Goal: Communication & Community: Share content

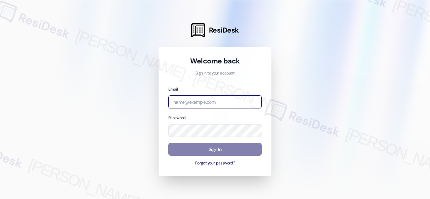
click at [217, 102] on input "email" at bounding box center [214, 101] width 93 height 13
paste input "automated-surveys-birchstone_residential-resen.fifteen@birchstone_residential.c…"
type input "automated-surveys-birchstone_residential-resen.fifteen@birchstone_residential.c…"
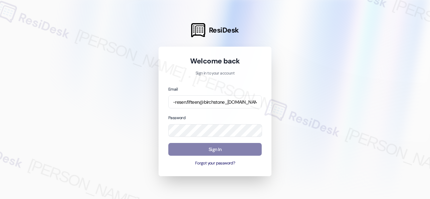
scroll to position [0, 0]
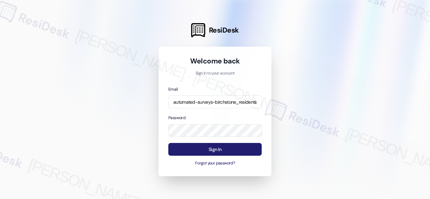
click at [222, 149] on button "Sign In" at bounding box center [214, 149] width 93 height 13
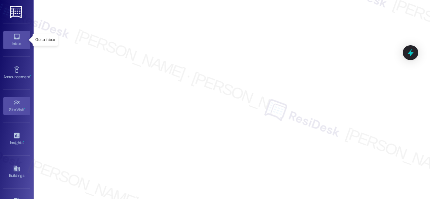
click at [10, 37] on link "Inbox" at bounding box center [16, 40] width 27 height 18
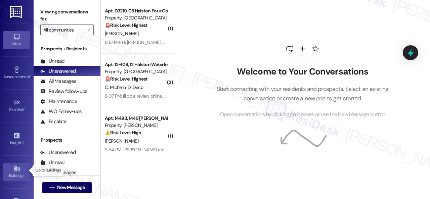
click at [14, 172] on div "Buildings" at bounding box center [17, 175] width 34 height 7
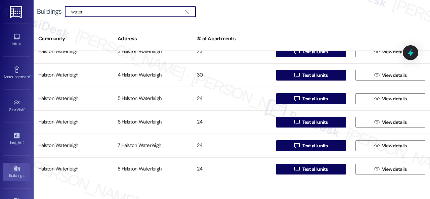
scroll to position [424, 0]
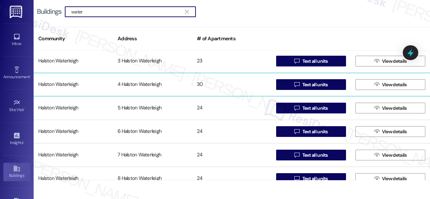
type input "water"
click at [61, 84] on div "Halston Waterleigh" at bounding box center [73, 84] width 79 height 13
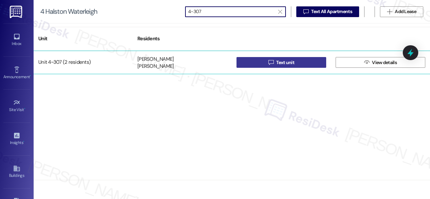
type input "4-307"
click at [255, 62] on button " Text unit" at bounding box center [281, 62] width 90 height 11
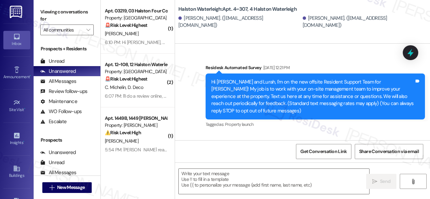
type textarea "Fetching suggested responses. Please feel free to read through the conversation…"
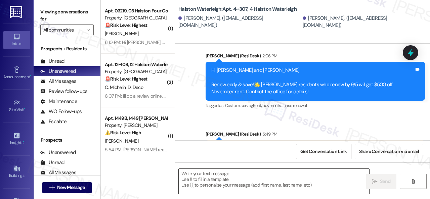
click at [219, 184] on textarea at bounding box center [274, 181] width 190 height 25
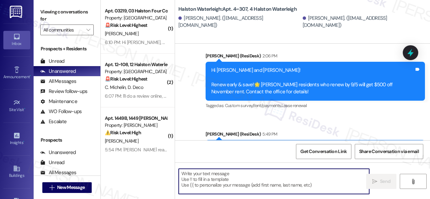
paste textarea "Hi {{first_name}}! ⏰Hurry! Renew your lease at [GEOGRAPHIC_DATA] by 9/26 to loc…"
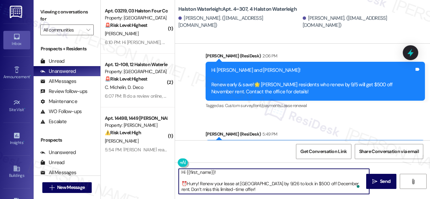
scroll to position [1, 0]
type textarea "Hi {{first_name}}! ⏰Hurry! Renew your lease at [GEOGRAPHIC_DATA] by 9/26 to loc…"
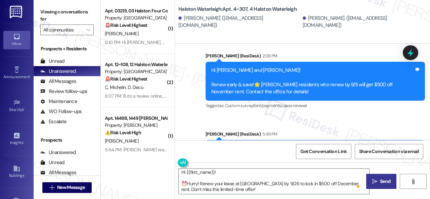
click at [386, 182] on span "Send" at bounding box center [385, 181] width 10 height 7
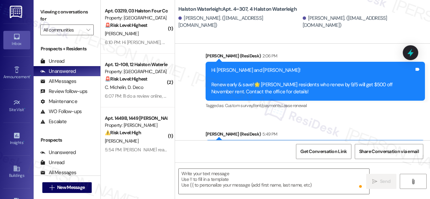
scroll to position [14711, 0]
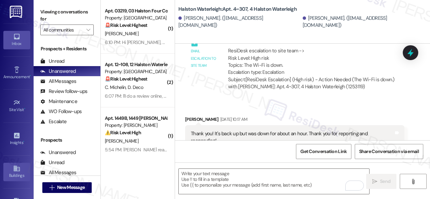
click at [12, 172] on div "Buildings" at bounding box center [17, 175] width 34 height 7
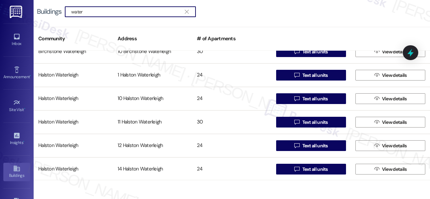
scroll to position [268, 0]
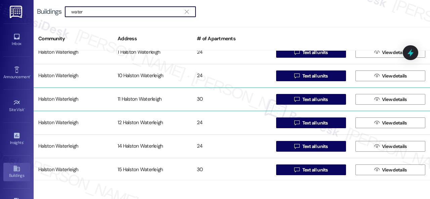
type input "water"
click at [64, 100] on div "Halston Waterleigh" at bounding box center [73, 99] width 79 height 13
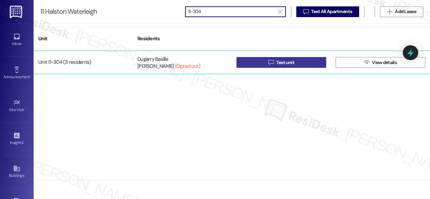
type input "11-304"
click at [260, 62] on button " Text unit" at bounding box center [281, 62] width 90 height 11
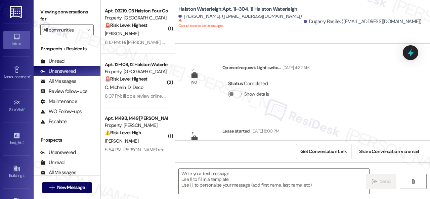
type textarea "Fetching suggested responses. Please feel free to read through the conversation…"
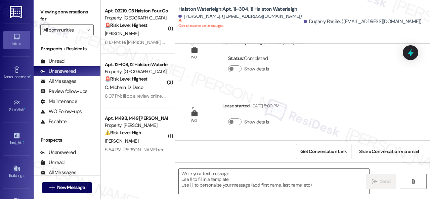
scroll to position [2, 0]
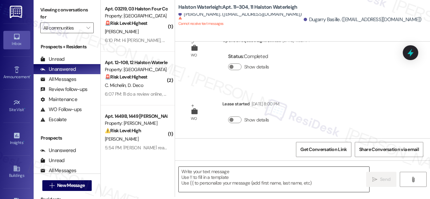
click at [239, 174] on textarea at bounding box center [274, 179] width 190 height 25
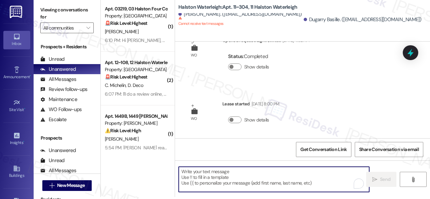
paste textarea "Hi {{first_name}}! ⏰Hurry! Renew your lease at [GEOGRAPHIC_DATA] by 9/26 to loc…"
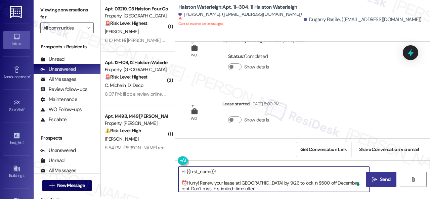
type textarea "Hi {{first_name}}! ⏰Hurry! Renew your lease at [GEOGRAPHIC_DATA] by 9/26 to loc…"
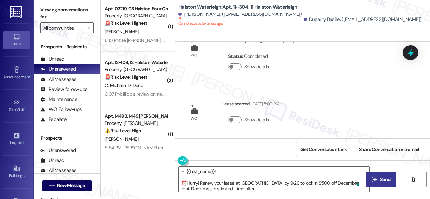
click at [380, 181] on span "Send" at bounding box center [385, 179] width 10 height 7
click at [16, 175] on div "Buildings" at bounding box center [17, 175] width 34 height 7
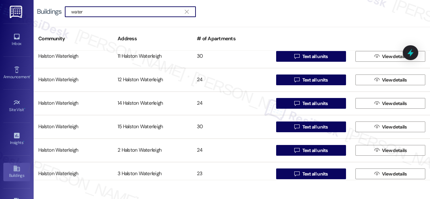
scroll to position [357, 0]
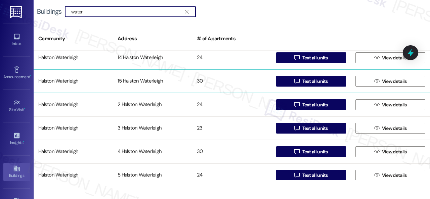
type input "water"
click at [67, 80] on div "Halston Waterleigh" at bounding box center [73, 80] width 79 height 13
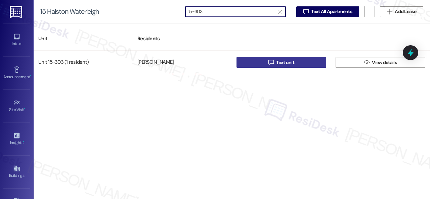
type input "15-303"
click at [270, 63] on icon "" at bounding box center [270, 62] width 5 height 5
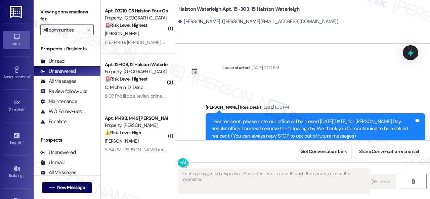
type textarea "Fetching suggested responses. Please feel free to read through the conversation…"
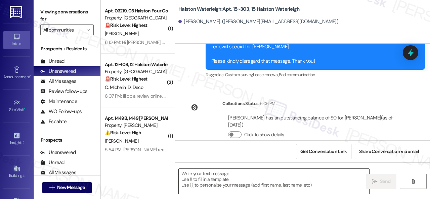
click at [215, 176] on textarea at bounding box center [274, 181] width 190 height 25
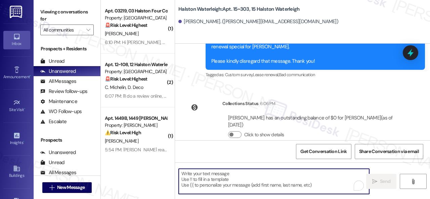
paste textarea "Hi {{first_name}}! ⏰Hurry! Renew your lease at [GEOGRAPHIC_DATA] by 9/26 to loc…"
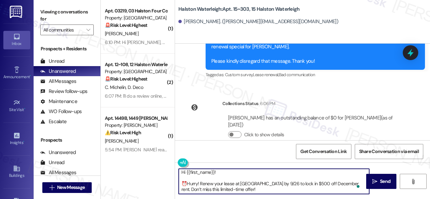
scroll to position [1, 0]
type textarea "Hi {{first_name}}! ⏰Hurry! Renew your lease at [GEOGRAPHIC_DATA] by 9/26 to loc…"
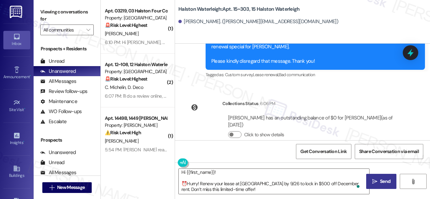
drag, startPoint x: 386, startPoint y: 185, endPoint x: 389, endPoint y: 184, distance: 3.4
click at [387, 185] on button " Send" at bounding box center [381, 181] width 30 height 15
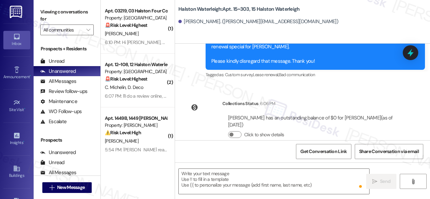
scroll to position [0, 0]
click at [13, 173] on div "Buildings" at bounding box center [17, 175] width 34 height 7
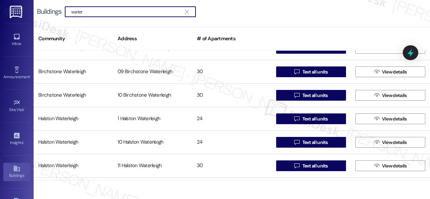
scroll to position [268, 0]
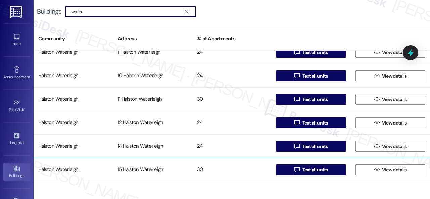
type input "water"
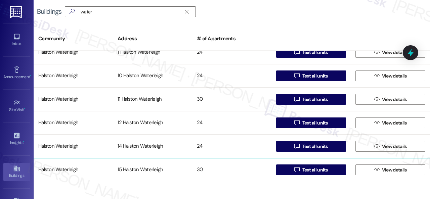
click at [68, 169] on div "Halston Waterleigh" at bounding box center [73, 169] width 79 height 13
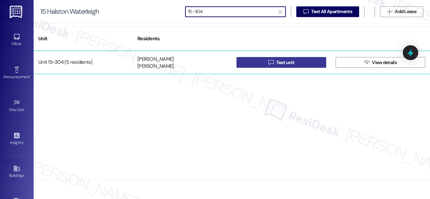
type input "15-304"
click at [265, 63] on button " Text unit" at bounding box center [281, 62] width 90 height 11
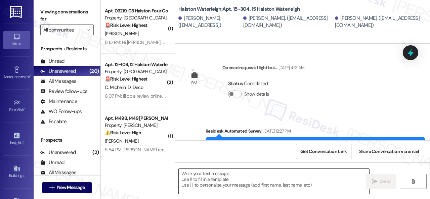
click at [212, 180] on textarea at bounding box center [274, 181] width 190 height 25
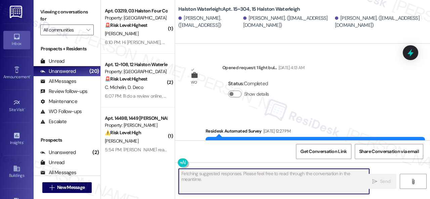
scroll to position [15072, 0]
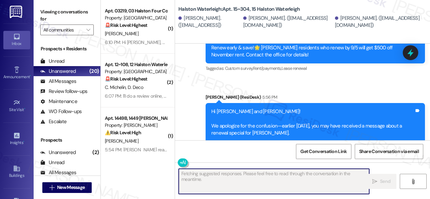
type textarea "Fetching suggested responses. Please feel free to read through the conversation…"
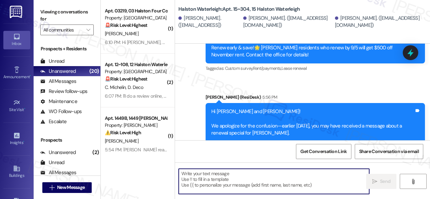
scroll to position [2, 0]
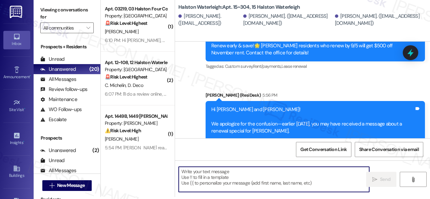
click at [208, 181] on textarea "To enrich screen reader interactions, please activate Accessibility in Grammarl…" at bounding box center [274, 179] width 190 height 25
paste textarea "Hi {{first_name}}! ⏰Hurry! Renew your lease at [GEOGRAPHIC_DATA] by 9/26 to loc…"
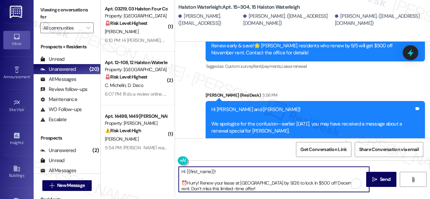
scroll to position [1, 0]
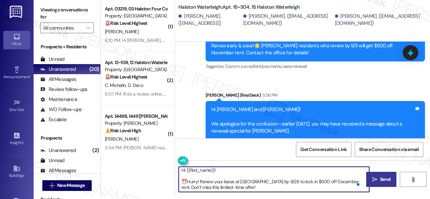
type textarea "Hi {{first_name}}! ⏰Hurry! Renew your lease at [GEOGRAPHIC_DATA] by 9/26 to loc…"
click at [380, 178] on span "Send" at bounding box center [385, 179] width 10 height 7
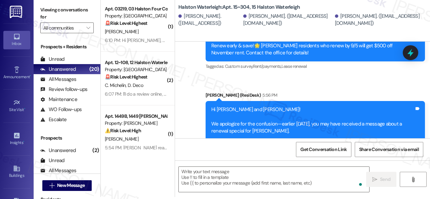
scroll to position [0, 0]
click at [17, 175] on div "Buildings" at bounding box center [17, 175] width 34 height 7
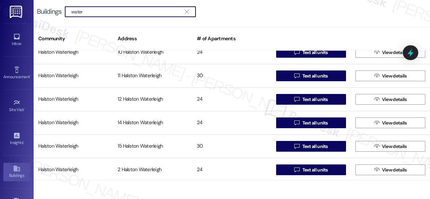
scroll to position [302, 0]
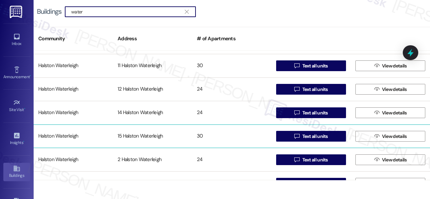
type input "water"
click at [62, 135] on div "Halston Waterleigh" at bounding box center [73, 136] width 79 height 13
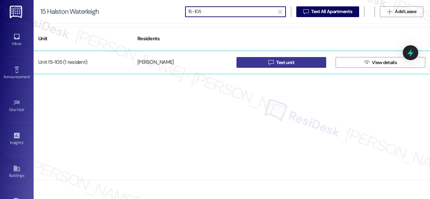
type input "15-105"
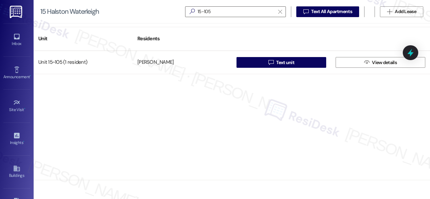
drag, startPoint x: 271, startPoint y: 63, endPoint x: 285, endPoint y: 45, distance: 22.2
click at [272, 63] on icon "" at bounding box center [270, 62] width 5 height 5
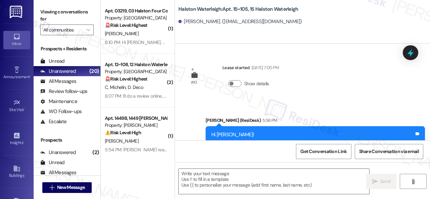
type textarea "Fetching suggested responses. Please feel free to read through the conversation…"
click at [231, 173] on textarea at bounding box center [274, 181] width 190 height 25
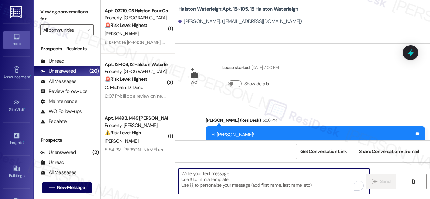
paste textarea "Hi {{first_name}}! ⏰Hurry! Renew your lease at [GEOGRAPHIC_DATA] by 9/26 to loc…"
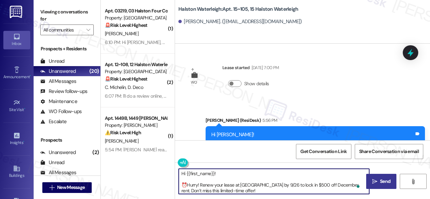
type textarea "Hi {{first_name}}! ⏰Hurry! Renew your lease at [GEOGRAPHIC_DATA] by 9/26 to loc…"
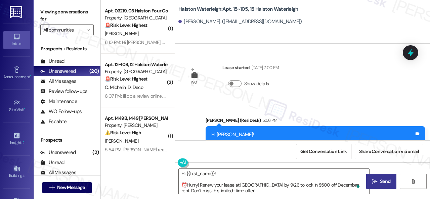
click at [380, 182] on span "Send" at bounding box center [385, 181] width 10 height 7
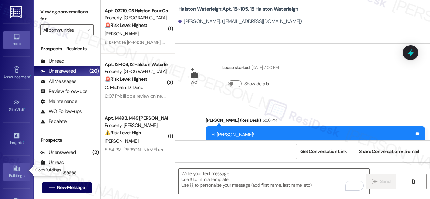
click at [12, 172] on div "Buildings" at bounding box center [17, 175] width 34 height 7
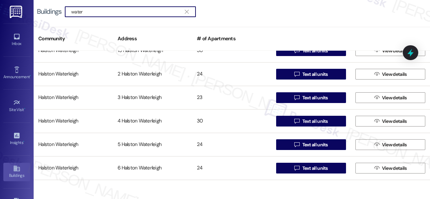
scroll to position [403, 0]
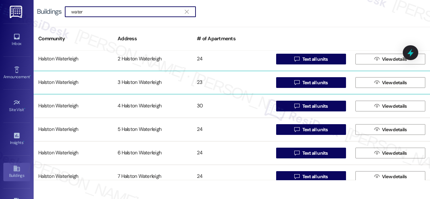
type input "water"
click at [64, 83] on div "Halston Waterleigh" at bounding box center [73, 82] width 79 height 13
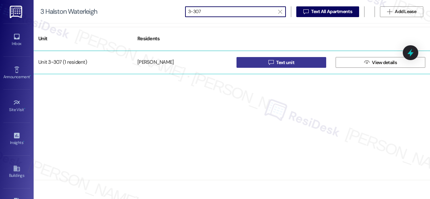
type input "3-307"
click at [259, 63] on button " Text unit" at bounding box center [281, 62] width 90 height 11
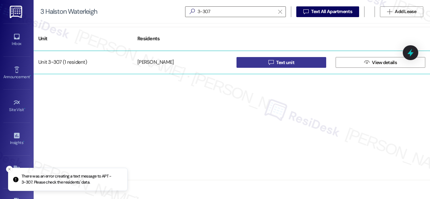
click at [275, 62] on span "Text unit" at bounding box center [284, 62] width 21 height 7
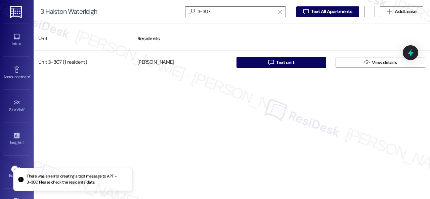
drag, startPoint x: 20, startPoint y: 175, endPoint x: 54, endPoint y: 178, distance: 33.3
click at [54, 178] on li "There was an error creating a text message to APT - 3~307. Please check the res…" at bounding box center [72, 179] width 119 height 23
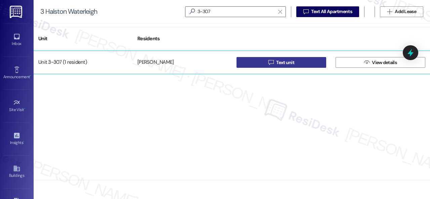
click at [262, 63] on button " Text unit" at bounding box center [281, 62] width 90 height 11
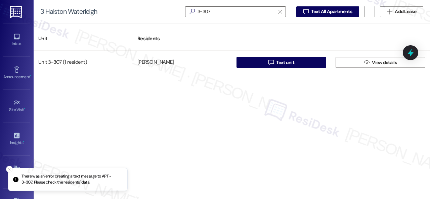
click at [314, 154] on div "Unit 3~307 (1 resident) Max Guimaraes  Text unit  View details" at bounding box center [232, 116] width 396 height 130
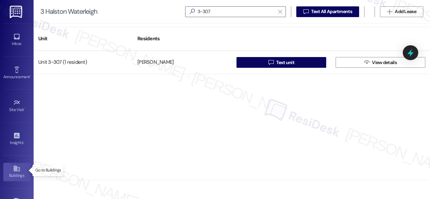
click at [9, 169] on link "Buildings" at bounding box center [16, 172] width 27 height 18
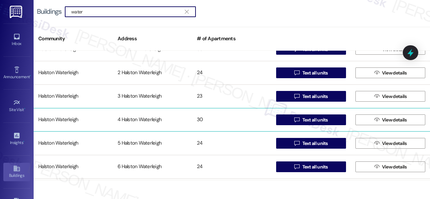
scroll to position [403, 0]
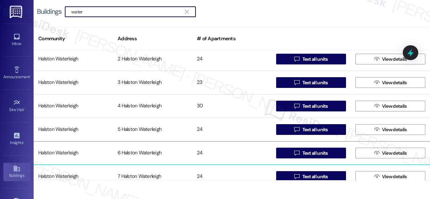
type input "water"
click at [67, 151] on div "Halston Waterleigh" at bounding box center [73, 152] width 79 height 13
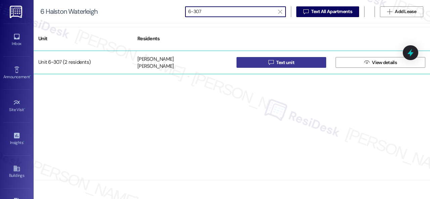
type input "6-307"
click at [274, 64] on span " Text unit" at bounding box center [281, 62] width 29 height 10
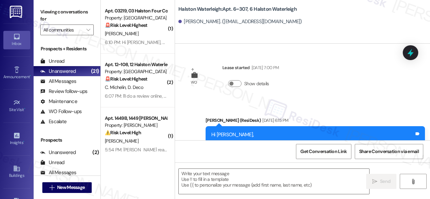
type textarea "Fetching suggested responses. Please feel free to read through the conversation…"
click at [228, 178] on textarea at bounding box center [274, 181] width 190 height 25
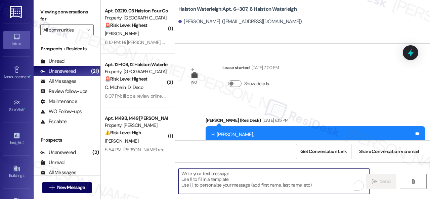
paste textarea "Hi {{first_name}}! ⏰Hurry! Renew your lease at [GEOGRAPHIC_DATA] by 9/26 to loc…"
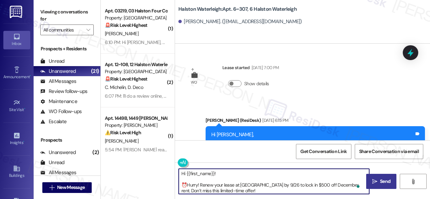
type textarea "Hi {{first_name}}! ⏰Hurry! Renew your lease at [GEOGRAPHIC_DATA] by 9/26 to loc…"
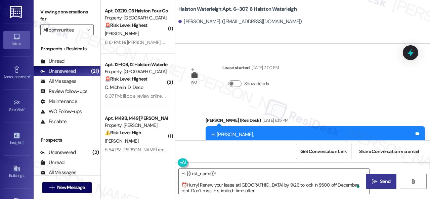
click at [381, 182] on span "Send" at bounding box center [385, 181] width 10 height 7
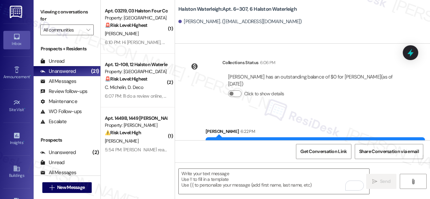
scroll to position [455, 0]
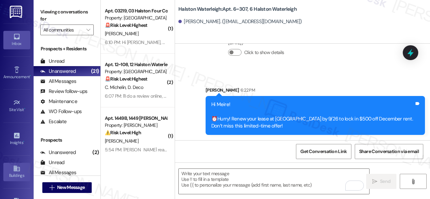
click at [13, 174] on div "Buildings" at bounding box center [17, 175] width 34 height 7
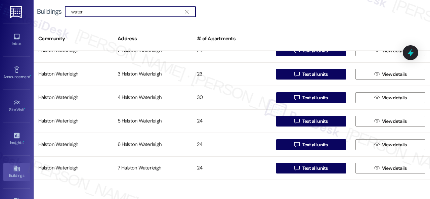
scroll to position [436, 0]
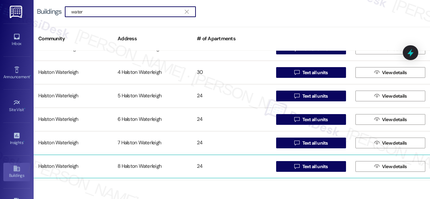
type input "water"
click at [63, 164] on div "Halston Waterleigh" at bounding box center [73, 166] width 79 height 13
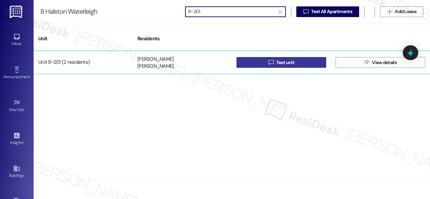
type input "8-201"
click at [261, 64] on button " Text unit" at bounding box center [281, 62] width 90 height 11
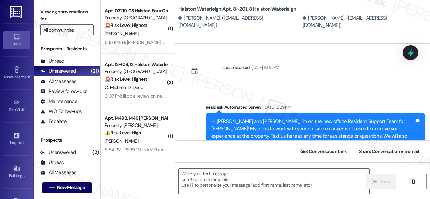
type textarea "Fetching suggested responses. Please feel free to read through the conversation…"
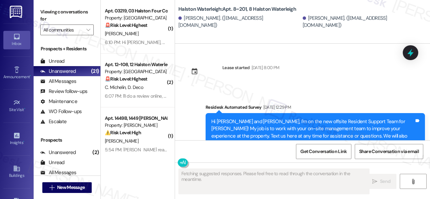
scroll to position [13933, 0]
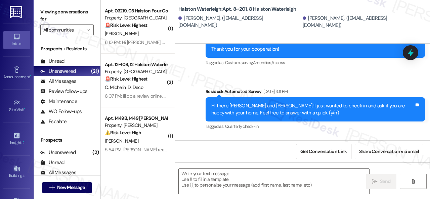
click at [211, 176] on textarea at bounding box center [274, 181] width 190 height 25
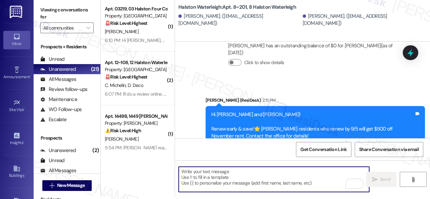
scroll to position [16594, 0]
paste textarea "Hi {{first_name}}! ⏰Hurry! Renew your lease at [GEOGRAPHIC_DATA] by 9/26 to loc…"
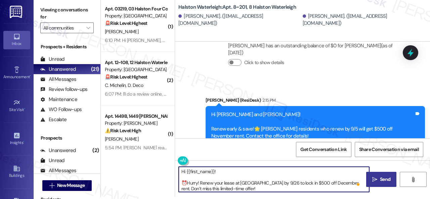
type textarea "Hi {{first_name}}! ⏰Hurry! Renew your lease at [GEOGRAPHIC_DATA] by 9/26 to loc…"
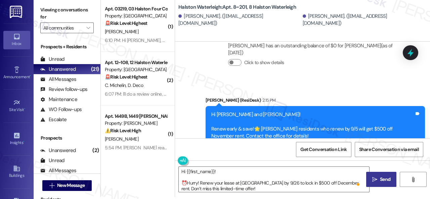
click at [380, 182] on span "Send" at bounding box center [385, 179] width 10 height 7
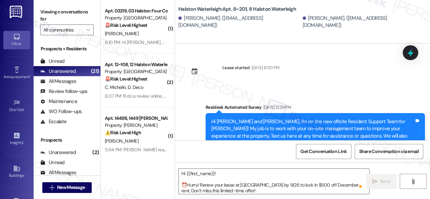
scroll to position [13933, 0]
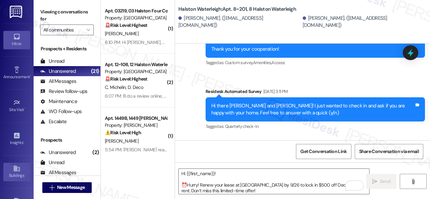
click at [15, 172] on div "Buildings" at bounding box center [17, 175] width 34 height 7
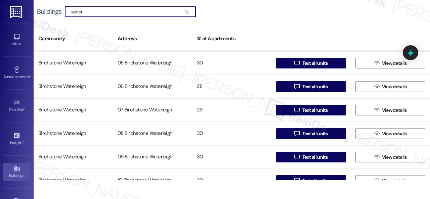
scroll to position [134, 0]
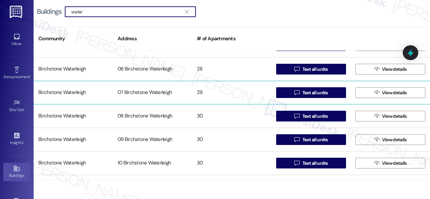
type input "water"
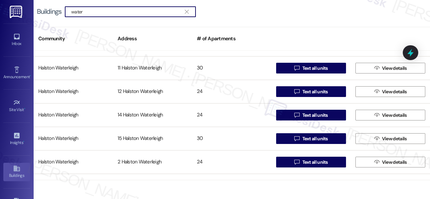
scroll to position [290, 0]
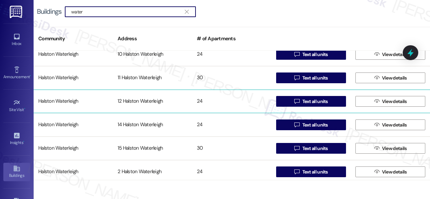
click at [64, 99] on div "Halston Waterleigh" at bounding box center [73, 101] width 79 height 13
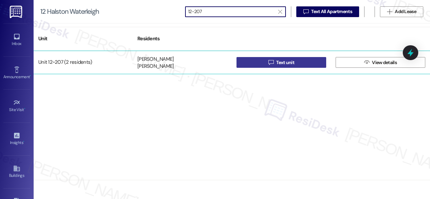
type input "12-207"
click at [266, 64] on button " Text unit" at bounding box center [281, 62] width 90 height 11
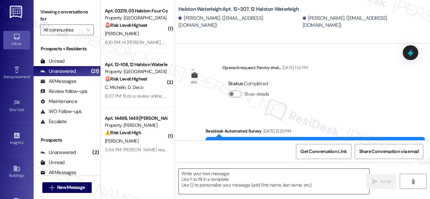
click at [231, 178] on textarea at bounding box center [274, 181] width 190 height 25
paste textarea "Hi {{first_name}}! ⏰Hurry! Renew your lease at [GEOGRAPHIC_DATA] by 9/26 to loc…"
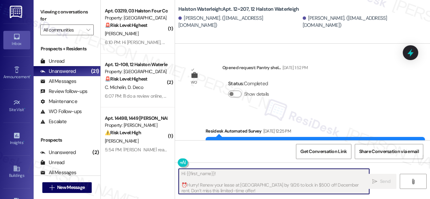
type textarea "Fetching suggested responses. Please feel free to read through the conversation…"
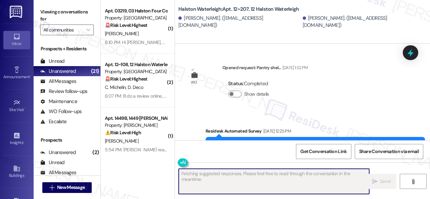
scroll to position [14698, 0]
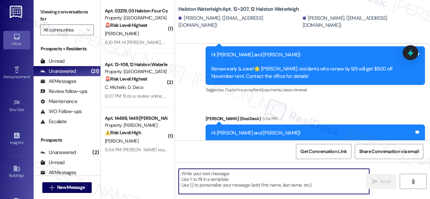
click at [214, 181] on textarea "To enrich screen reader interactions, please activate Accessibility in Grammarl…" at bounding box center [274, 181] width 190 height 25
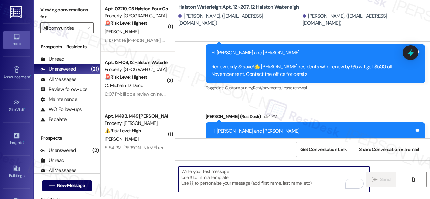
paste textarea "Hi {{first_name}}! ⏰Hurry! Renew your lease at [GEOGRAPHIC_DATA] by 9/26 to loc…"
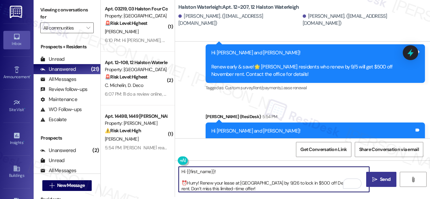
type textarea "Hi {{first_name}}! ⏰Hurry! Renew your lease at [GEOGRAPHIC_DATA] by 9/26 to loc…"
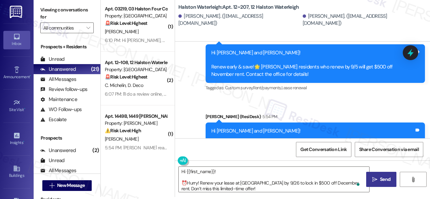
click at [386, 181] on span "Send" at bounding box center [385, 179] width 10 height 7
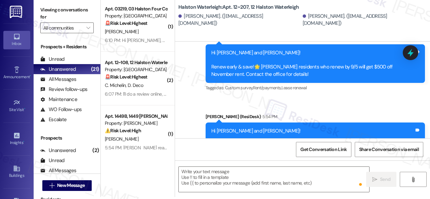
scroll to position [14766, 0]
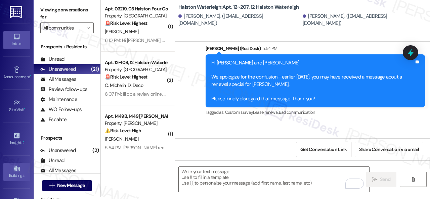
click at [13, 166] on icon at bounding box center [16, 169] width 6 height 6
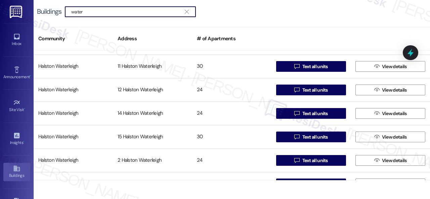
scroll to position [302, 0]
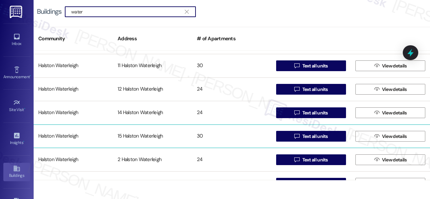
type input "water"
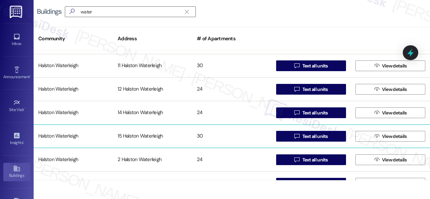
click at [61, 135] on div "Halston Waterleigh" at bounding box center [73, 136] width 79 height 13
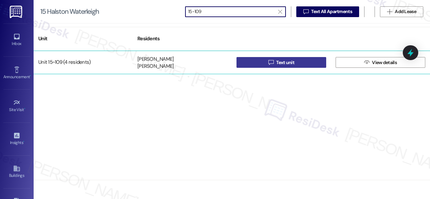
type input "15-109"
click at [271, 65] on span " Text unit" at bounding box center [281, 62] width 29 height 10
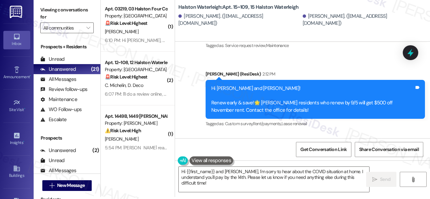
scroll to position [11361, 0]
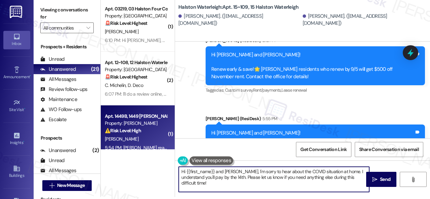
drag, startPoint x: 179, startPoint y: 162, endPoint x: 144, endPoint y: 142, distance: 40.5
click at [144, 143] on div "( 1 ) Apt. 03219, 03 [GEOGRAPHIC_DATA] Property: [GEOGRAPHIC_DATA] 🚨 Risk Level…" at bounding box center [265, 97] width 329 height 199
paste textarea "! ⏰Hurry! Renew your lease at [GEOGRAPHIC_DATA] by 9/26 to lock in $500 off Dec…"
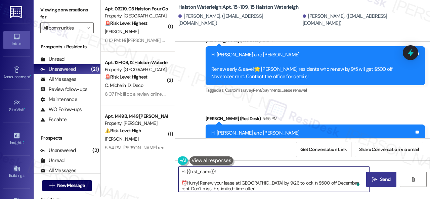
type textarea "Hi {{first_name}}! ⏰Hurry! Renew your lease at [GEOGRAPHIC_DATA] by 9/26 to loc…"
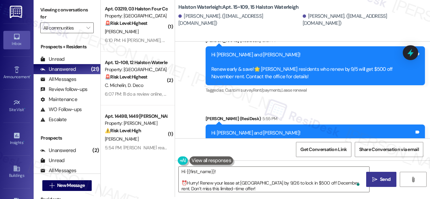
click at [378, 180] on span "Send" at bounding box center [384, 179] width 13 height 7
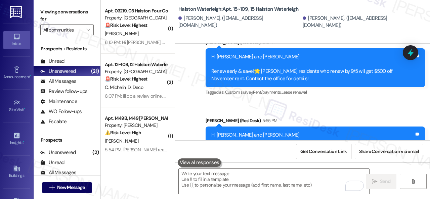
scroll to position [10534, 0]
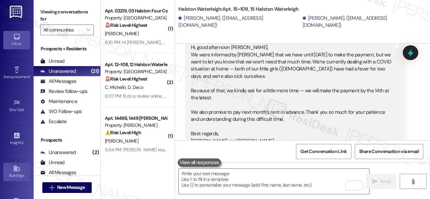
click at [12, 172] on div "Buildings" at bounding box center [17, 175] width 34 height 7
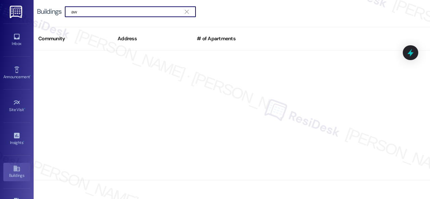
scroll to position [0, 0]
drag, startPoint x: 93, startPoint y: 9, endPoint x: 57, endPoint y: 16, distance: 36.6
click at [57, 16] on div "Buildings  aw " at bounding box center [119, 11] width 165 height 11
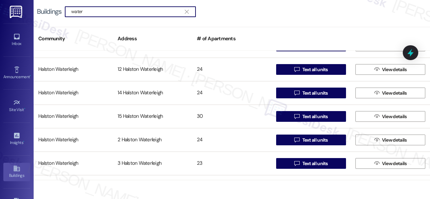
scroll to position [369, 0]
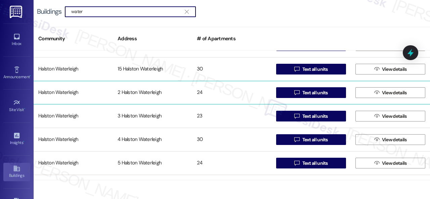
type input "water"
click at [64, 93] on div "Halston Waterleigh" at bounding box center [73, 92] width 79 height 13
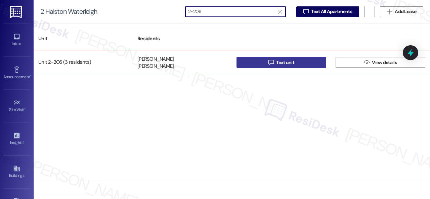
type input "2-206"
click at [257, 61] on button " Text unit" at bounding box center [281, 62] width 90 height 11
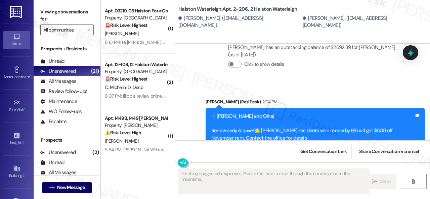
scroll to position [2, 0]
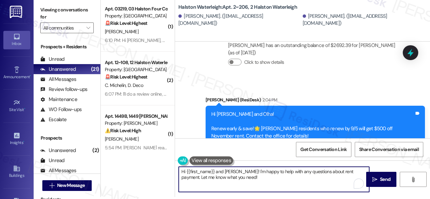
drag, startPoint x: 182, startPoint y: 174, endPoint x: 149, endPoint y: 173, distance: 33.6
click at [149, 173] on div "( 1 ) Apt. 03219, 03 [GEOGRAPHIC_DATA] Property: [GEOGRAPHIC_DATA] 🚨 Risk Level…" at bounding box center [265, 97] width 329 height 199
paste textarea "! ⏰Hurry! Renew your lease at [GEOGRAPHIC_DATA] by 9/26 to lock in $500 off Dec…"
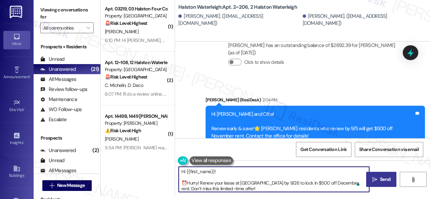
type textarea "Hi {{first_name}}! ⏰Hurry! Renew your lease at [GEOGRAPHIC_DATA] by 9/26 to loc…"
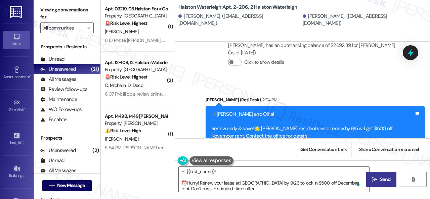
click at [378, 178] on span "Send" at bounding box center [384, 179] width 13 height 7
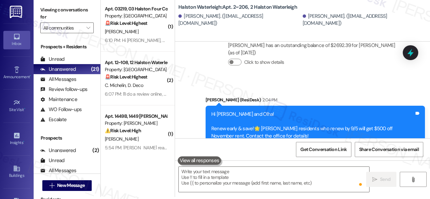
scroll to position [15476, 0]
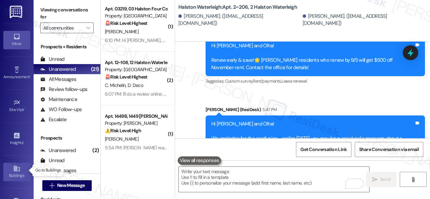
click at [8, 172] on div "Buildings" at bounding box center [17, 175] width 34 height 7
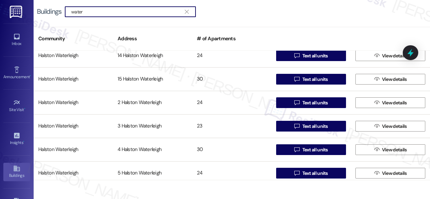
scroll to position [369, 0]
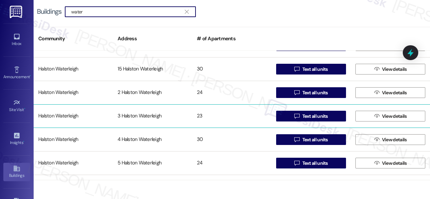
type input "water"
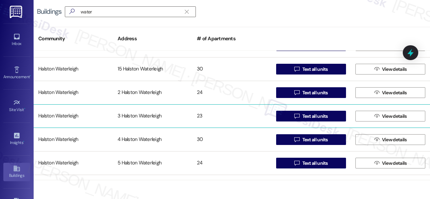
click at [65, 115] on div "Halston Waterleigh" at bounding box center [73, 115] width 79 height 13
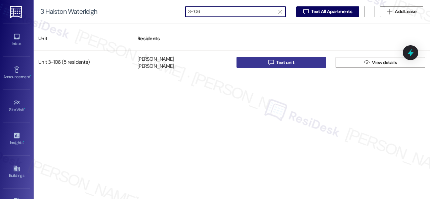
type input "3-106"
click at [261, 62] on button " Text unit" at bounding box center [281, 62] width 90 height 11
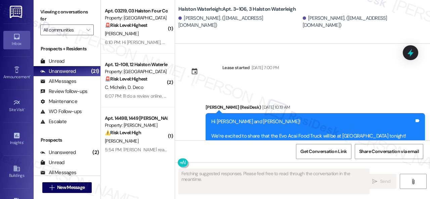
type textarea "Fetching suggested responses. Please feel free to read through the conversation…"
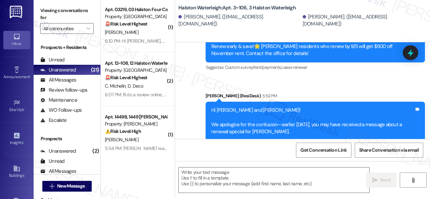
scroll to position [2, 0]
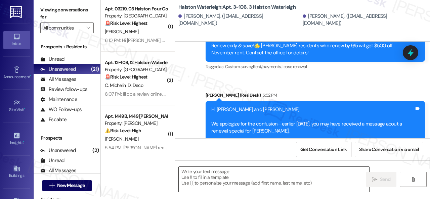
click at [232, 175] on textarea at bounding box center [274, 179] width 190 height 25
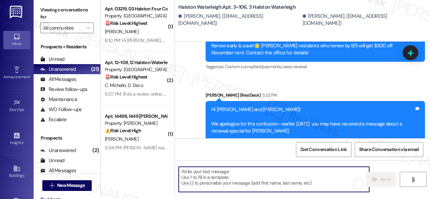
paste textarea "Hi {{first_name}}! ⏰Hurry! Renew your lease at [GEOGRAPHIC_DATA] by 9/26 to loc…"
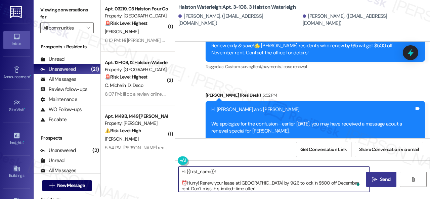
type textarea "Hi {{first_name}}! ⏰Hurry! Renew your lease at [GEOGRAPHIC_DATA] by 9/26 to loc…"
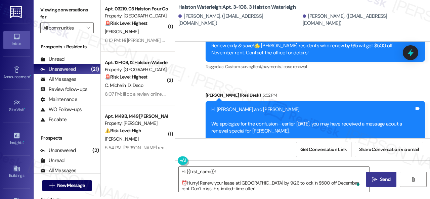
click at [380, 182] on span "Send" at bounding box center [385, 179] width 10 height 7
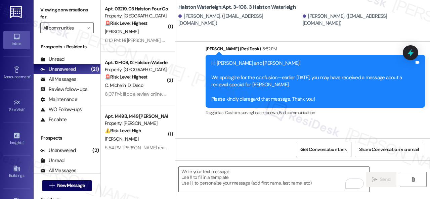
scroll to position [12380, 0]
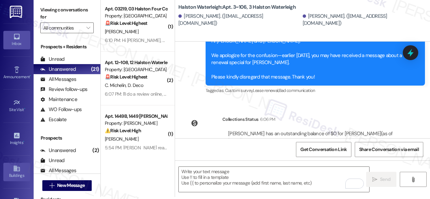
click at [10, 174] on div "Buildings" at bounding box center [17, 175] width 34 height 7
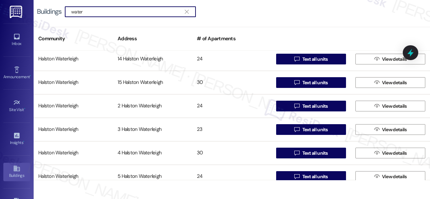
scroll to position [403, 0]
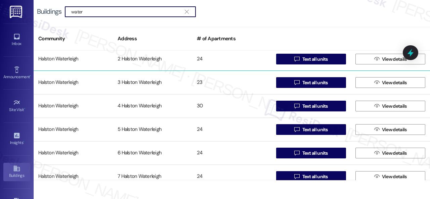
type input "water"
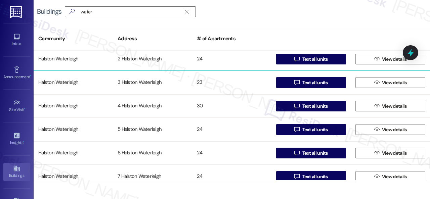
click at [64, 59] on div "Halston Waterleigh" at bounding box center [73, 58] width 79 height 13
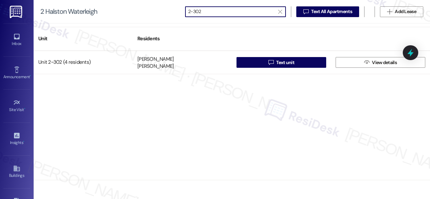
type input "2-302"
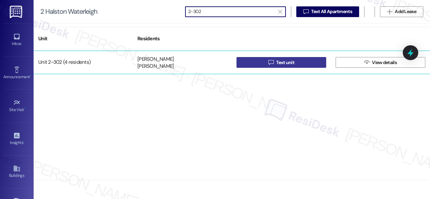
click at [283, 60] on span "Text unit" at bounding box center [285, 62] width 18 height 7
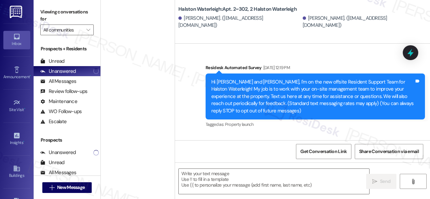
scroll to position [9036, 0]
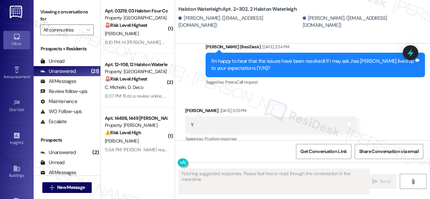
type textarea "Fetching suggested responses. Please feel free to read through the conversation…"
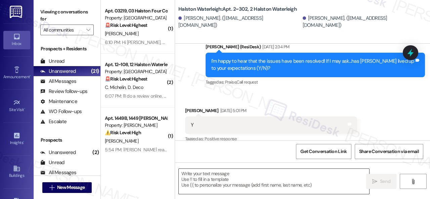
click at [229, 178] on textarea at bounding box center [274, 181] width 190 height 25
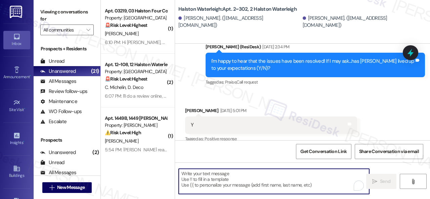
paste textarea "Hi {{first_name}}! ⏰Hurry! Renew your lease at [GEOGRAPHIC_DATA] by 9/26 to loc…"
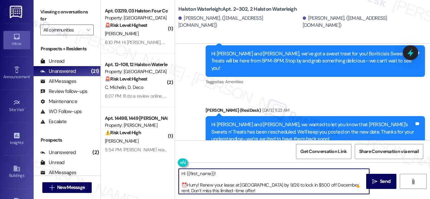
scroll to position [9841, 0]
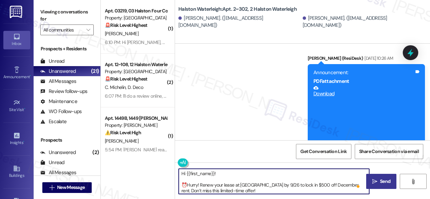
type textarea "Hi {{first_name}}! ⏰Hurry! Renew your lease at [GEOGRAPHIC_DATA] by 9/26 to loc…"
click at [381, 182] on span "Send" at bounding box center [385, 181] width 10 height 7
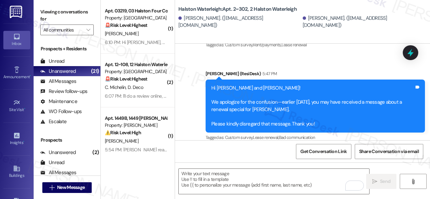
scroll to position [15842, 0]
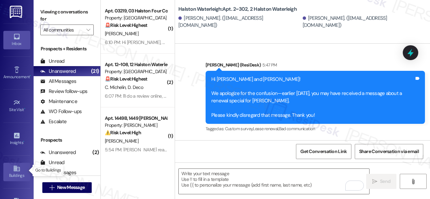
click at [14, 169] on icon at bounding box center [16, 169] width 6 height 6
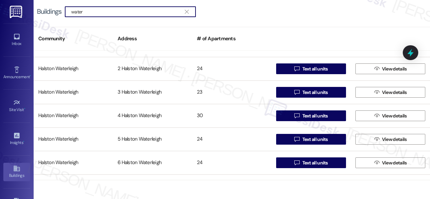
scroll to position [436, 0]
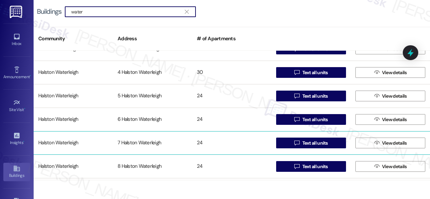
type input "water"
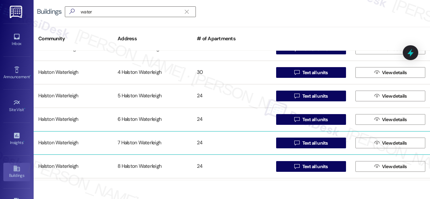
click at [66, 142] on div "Halston Waterleigh" at bounding box center [73, 142] width 79 height 13
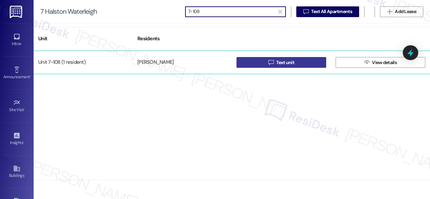
type input "7-108"
click at [261, 61] on button " Text unit" at bounding box center [281, 62] width 90 height 11
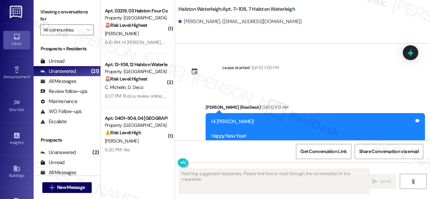
type textarea "Fetching suggested responses. Please feel free to read through the conversation…"
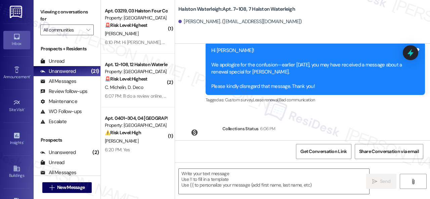
scroll to position [2931, 0]
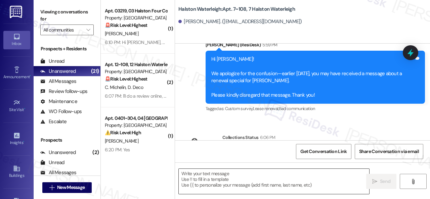
click at [226, 177] on textarea at bounding box center [274, 181] width 190 height 25
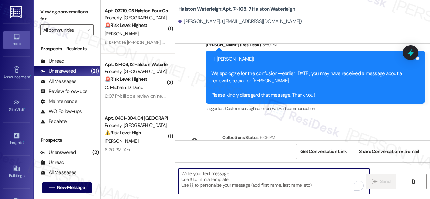
paste textarea "Hi {{first_name}}! ⏰Hurry! Renew your lease at [GEOGRAPHIC_DATA] by 9/26 to loc…"
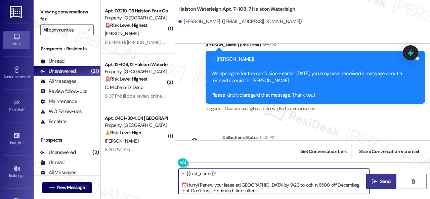
type textarea "Hi {{first_name}}! ⏰Hurry! Renew your lease at [GEOGRAPHIC_DATA] by 9/26 to loc…"
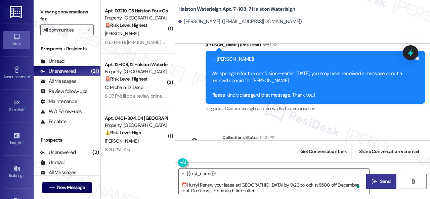
click at [375, 180] on span " Send" at bounding box center [380, 181] width 21 height 7
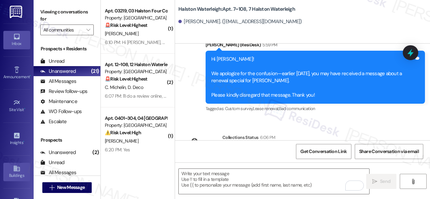
click at [8, 169] on link "Buildings" at bounding box center [16, 172] width 27 height 18
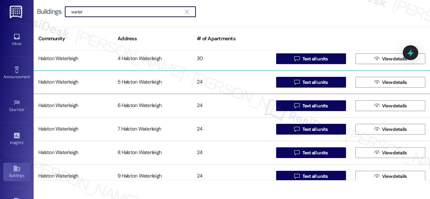
scroll to position [458, 0]
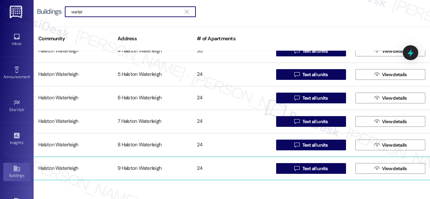
type input "water"
click at [56, 168] on div "Halston Waterleigh" at bounding box center [73, 168] width 79 height 13
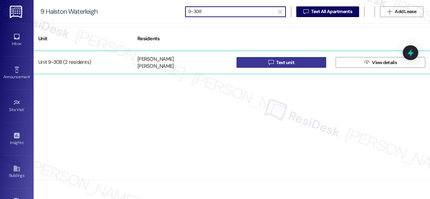
type input "9-308"
click at [255, 63] on button " Text unit" at bounding box center [281, 62] width 90 height 11
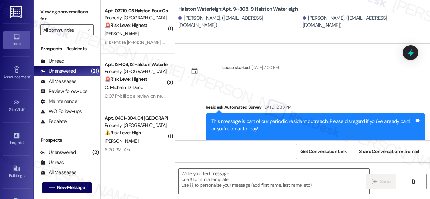
type textarea "Fetching suggested responses. Please feel free to read through the conversation…"
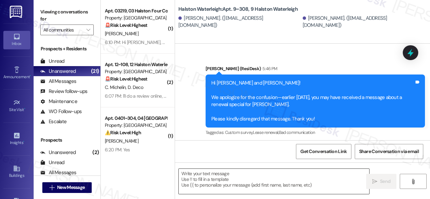
click at [223, 180] on textarea at bounding box center [274, 181] width 190 height 25
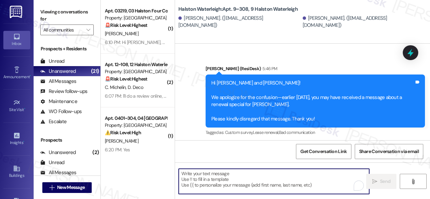
paste textarea "Hi {{first_name}}! ⏰Hurry! Renew your lease at [GEOGRAPHIC_DATA] by 9/26 to loc…"
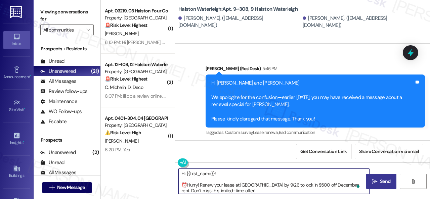
type textarea "Hi {{first_name}}! ⏰Hurry! Renew your lease at [GEOGRAPHIC_DATA] by 9/26 to loc…"
click at [385, 181] on span "Send" at bounding box center [385, 181] width 10 height 7
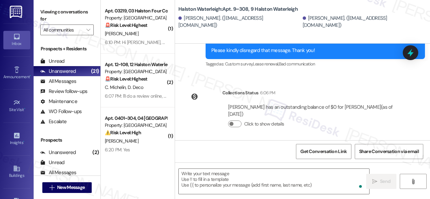
scroll to position [2, 0]
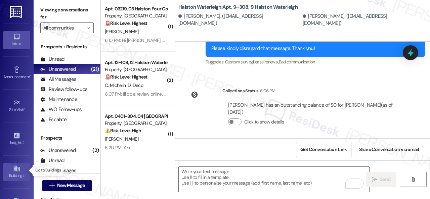
click at [17, 169] on icon at bounding box center [16, 169] width 6 height 6
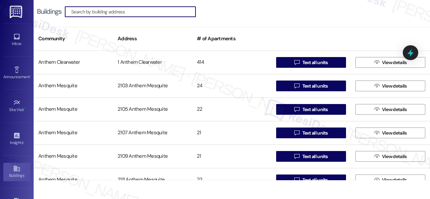
click at [78, 11] on input at bounding box center [133, 11] width 124 height 9
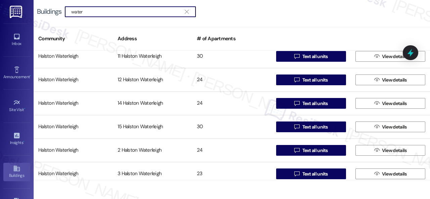
scroll to position [336, 0]
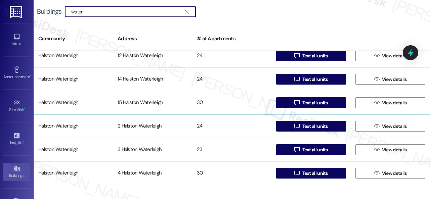
type input "water"
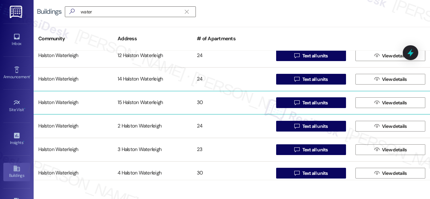
click at [68, 103] on div "Halston Waterleigh" at bounding box center [73, 102] width 79 height 13
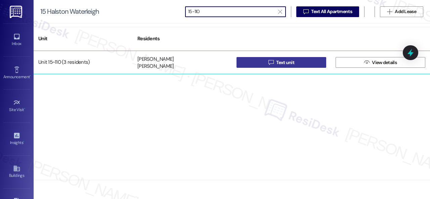
type input "15-110"
click at [264, 63] on button " Text unit" at bounding box center [281, 62] width 90 height 11
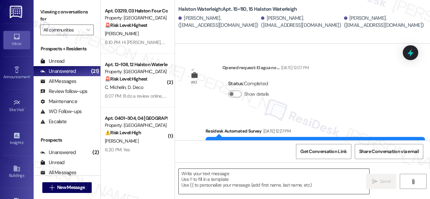
type textarea "Fetching suggested responses. Please feel free to read through the conversation…"
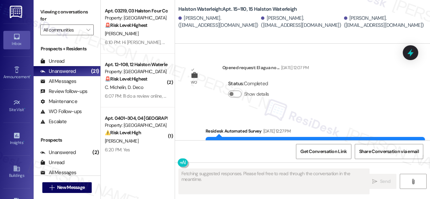
scroll to position [15015, 0]
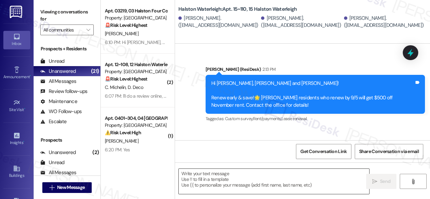
click at [236, 175] on textarea at bounding box center [274, 181] width 190 height 25
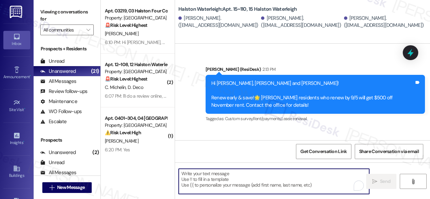
paste textarea "Hi {{first_name}}! ⏰Hurry! Renew your lease at [GEOGRAPHIC_DATA] by 9/26 to loc…"
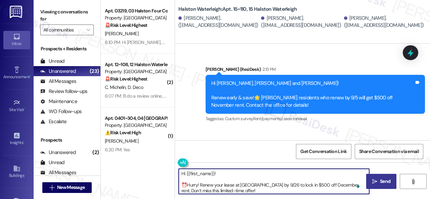
type textarea "Hi {{first_name}}! ⏰Hurry! Renew your lease at [GEOGRAPHIC_DATA] by 9/26 to loc…"
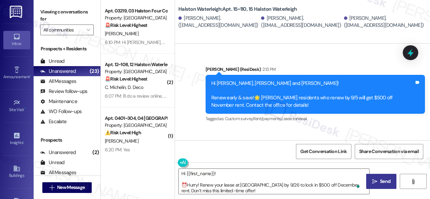
click at [380, 184] on span "Send" at bounding box center [385, 181] width 10 height 7
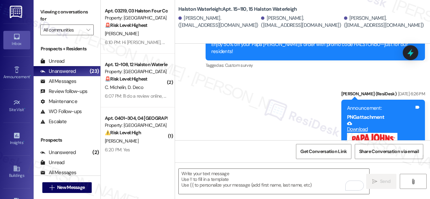
scroll to position [15083, 0]
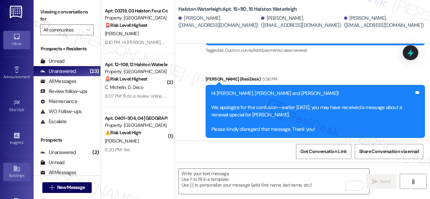
click at [15, 170] on icon at bounding box center [16, 168] width 7 height 7
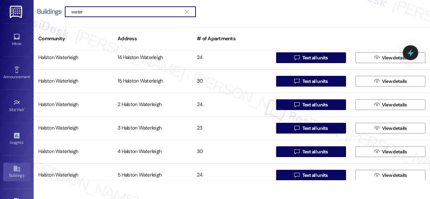
scroll to position [290, 0]
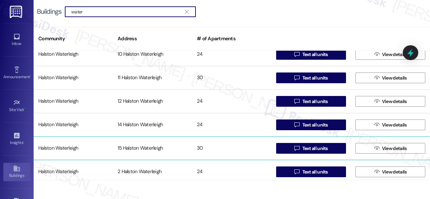
type input "water"
click at [67, 149] on div "Halston Waterleigh" at bounding box center [73, 148] width 79 height 13
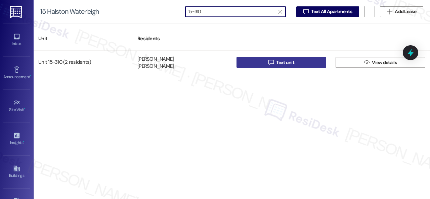
type input "15-310"
click at [254, 63] on button " Text unit" at bounding box center [281, 62] width 90 height 11
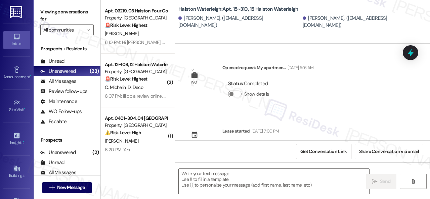
type textarea "Fetching suggested responses. Please feel free to read through the conversation…"
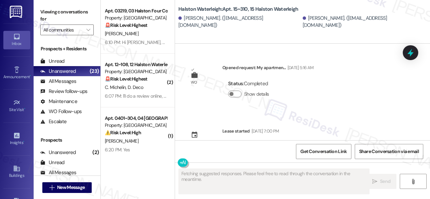
scroll to position [4071, 0]
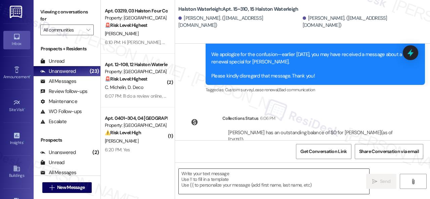
click at [213, 176] on textarea at bounding box center [274, 181] width 190 height 25
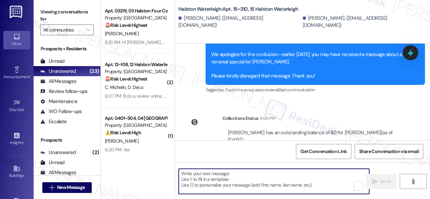
paste textarea "Hi {{first_name}}! ⏰Hurry! Renew your lease at [GEOGRAPHIC_DATA] by 9/26 to loc…"
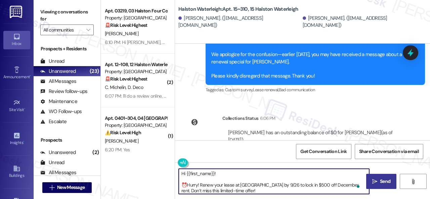
type textarea "Hi {{first_name}}! ⏰Hurry! Renew your lease at [GEOGRAPHIC_DATA] by 9/26 to loc…"
click at [380, 180] on span "Send" at bounding box center [385, 181] width 10 height 7
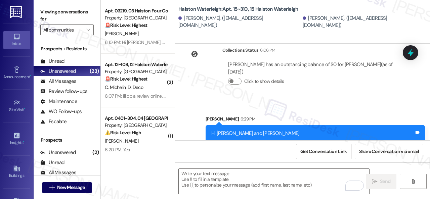
scroll to position [2, 0]
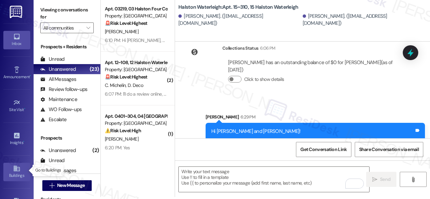
click at [15, 172] on div "Buildings" at bounding box center [17, 175] width 34 height 7
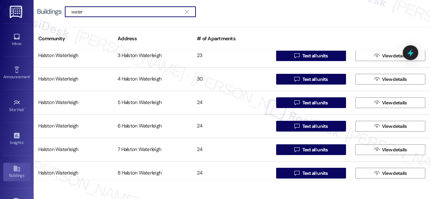
scroll to position [436, 0]
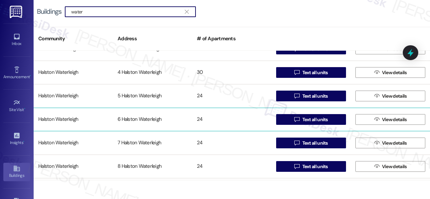
type input "water"
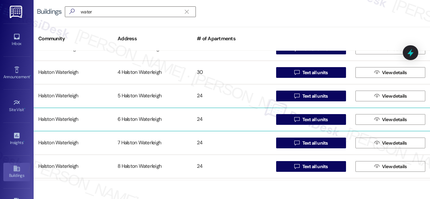
click at [65, 121] on div "Halston Waterleigh" at bounding box center [73, 119] width 79 height 13
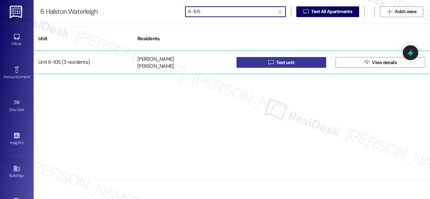
type input "6-105"
click at [256, 62] on button " Text unit" at bounding box center [281, 62] width 90 height 11
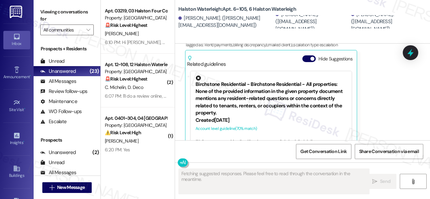
scroll to position [16400, 0]
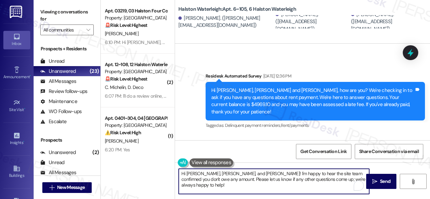
drag, startPoint x: 355, startPoint y: 177, endPoint x: 151, endPoint y: 171, distance: 204.4
click at [149, 174] on div "Apt. 03219, 03 Halston Four Corners Property: Halston Four Corners 🚨 Risk Level…" at bounding box center [265, 99] width 329 height 199
paste textarea "{{first_name}}! ⏰Hurry! Renew your lease at Halston Waterleigh by 9/26 to lock …"
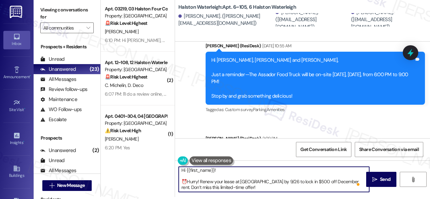
scroll to position [1, 0]
type textarea "Hi {{first_name}}! ⏰Hurry! Renew your lease at [GEOGRAPHIC_DATA] by 9/26 to loc…"
click at [372, 179] on icon "" at bounding box center [374, 179] width 5 height 5
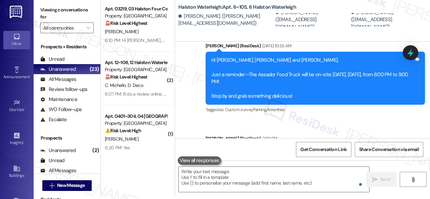
scroll to position [16400, 0]
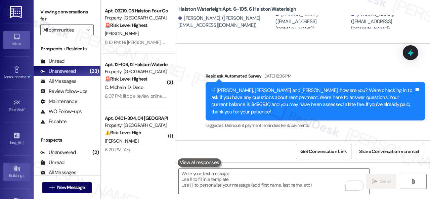
click at [10, 166] on link "Buildings" at bounding box center [16, 172] width 27 height 18
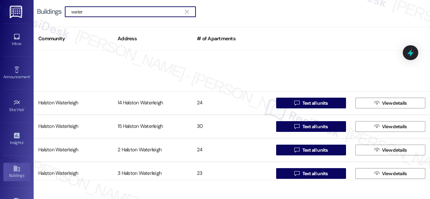
scroll to position [403, 0]
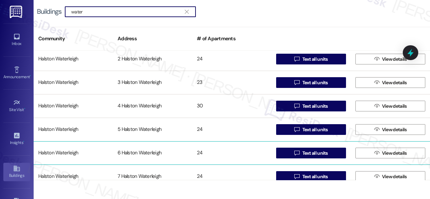
type input "water"
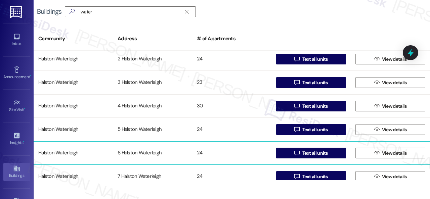
click at [65, 154] on div "Halston Waterleigh" at bounding box center [73, 152] width 79 height 13
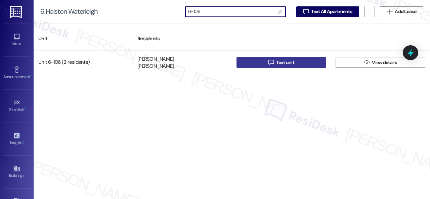
type input "6-106"
click at [257, 64] on button " Text unit" at bounding box center [281, 62] width 90 height 11
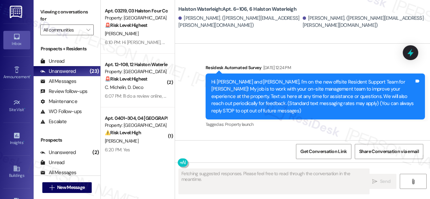
type textarea "Fetching suggested responses. Please feel free to read through the conversation…"
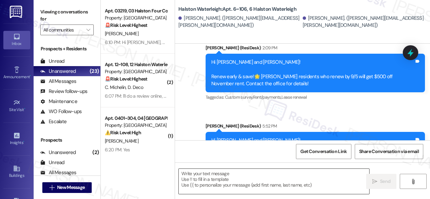
click at [226, 179] on textarea at bounding box center [274, 181] width 190 height 25
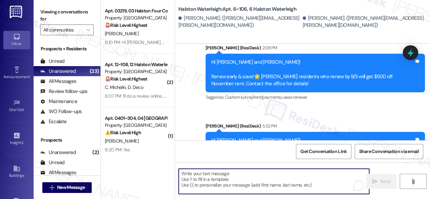
paste textarea "Hi {{first_name}}! ⏰Hurry! Renew your lease at [GEOGRAPHIC_DATA] by 9/26 to loc…"
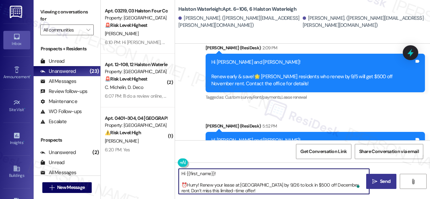
type textarea "Hi {{first_name}}! ⏰Hurry! Renew your lease at [GEOGRAPHIC_DATA] by 9/26 to loc…"
click at [380, 183] on span "Send" at bounding box center [385, 181] width 10 height 7
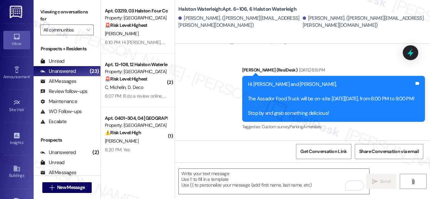
scroll to position [15340, 0]
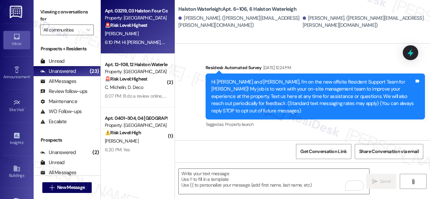
scroll to position [15340, 0]
